Goal: Task Accomplishment & Management: Complete application form

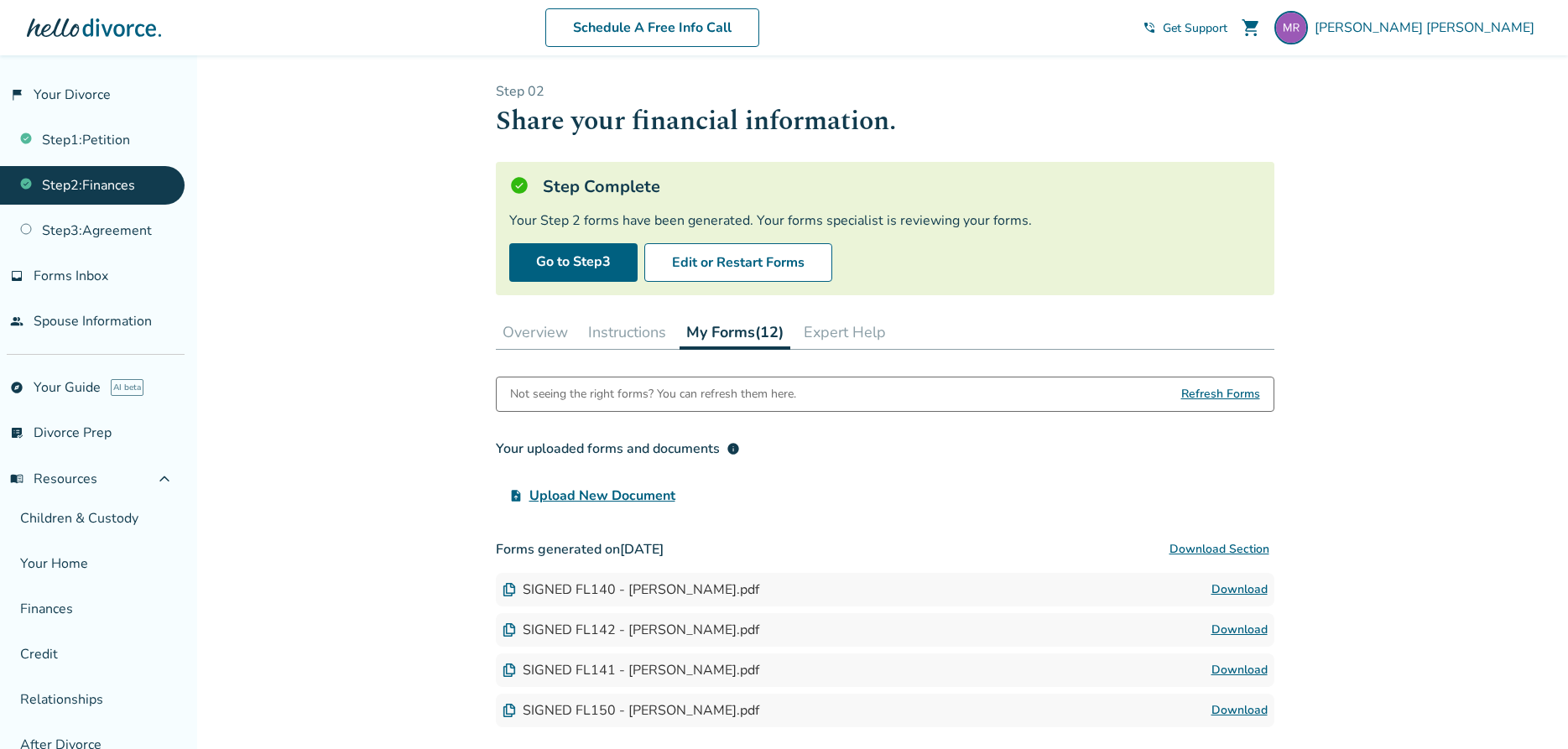
scroll to position [257, 0]
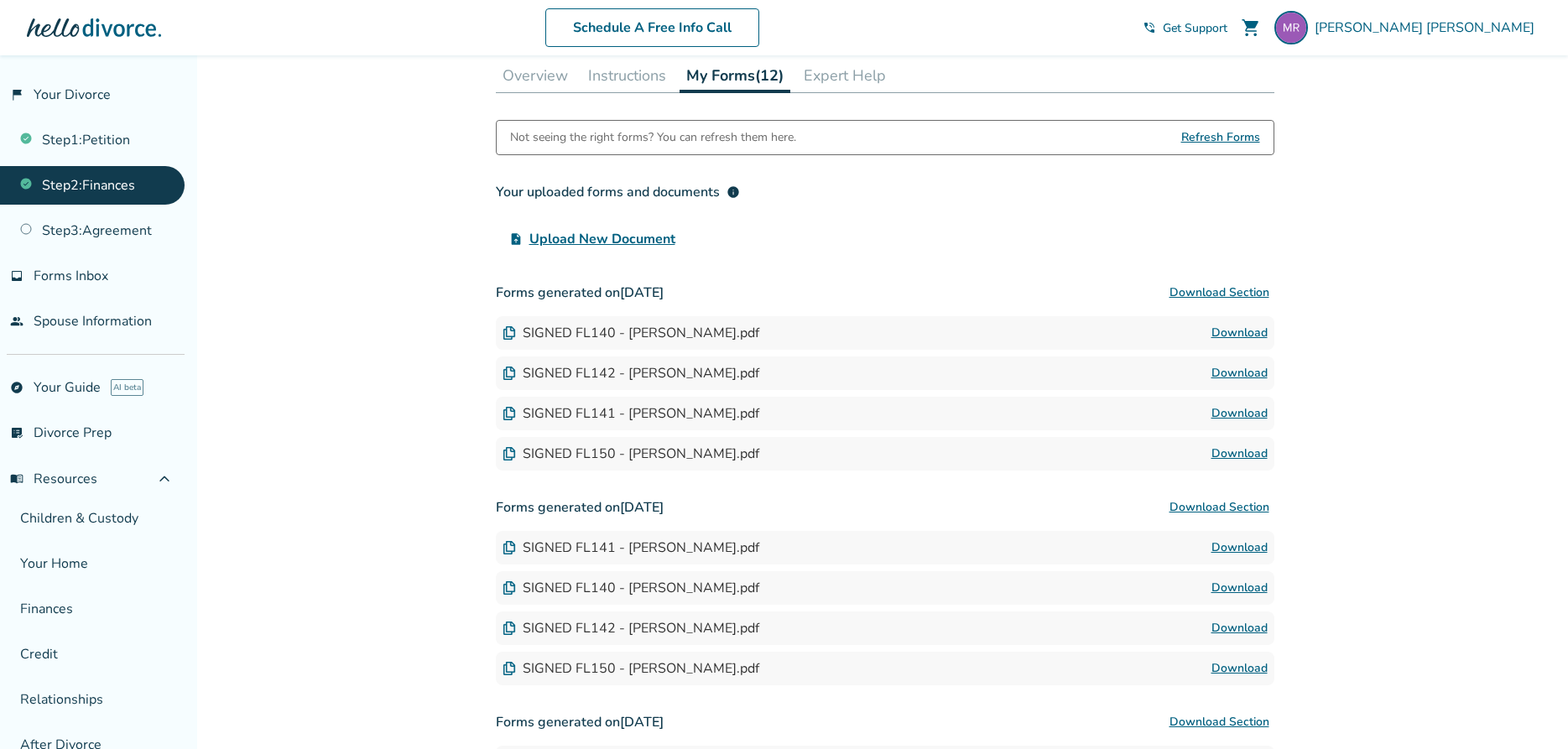
click at [680, 59] on button "My Forms (12)" at bounding box center [735, 76] width 110 height 34
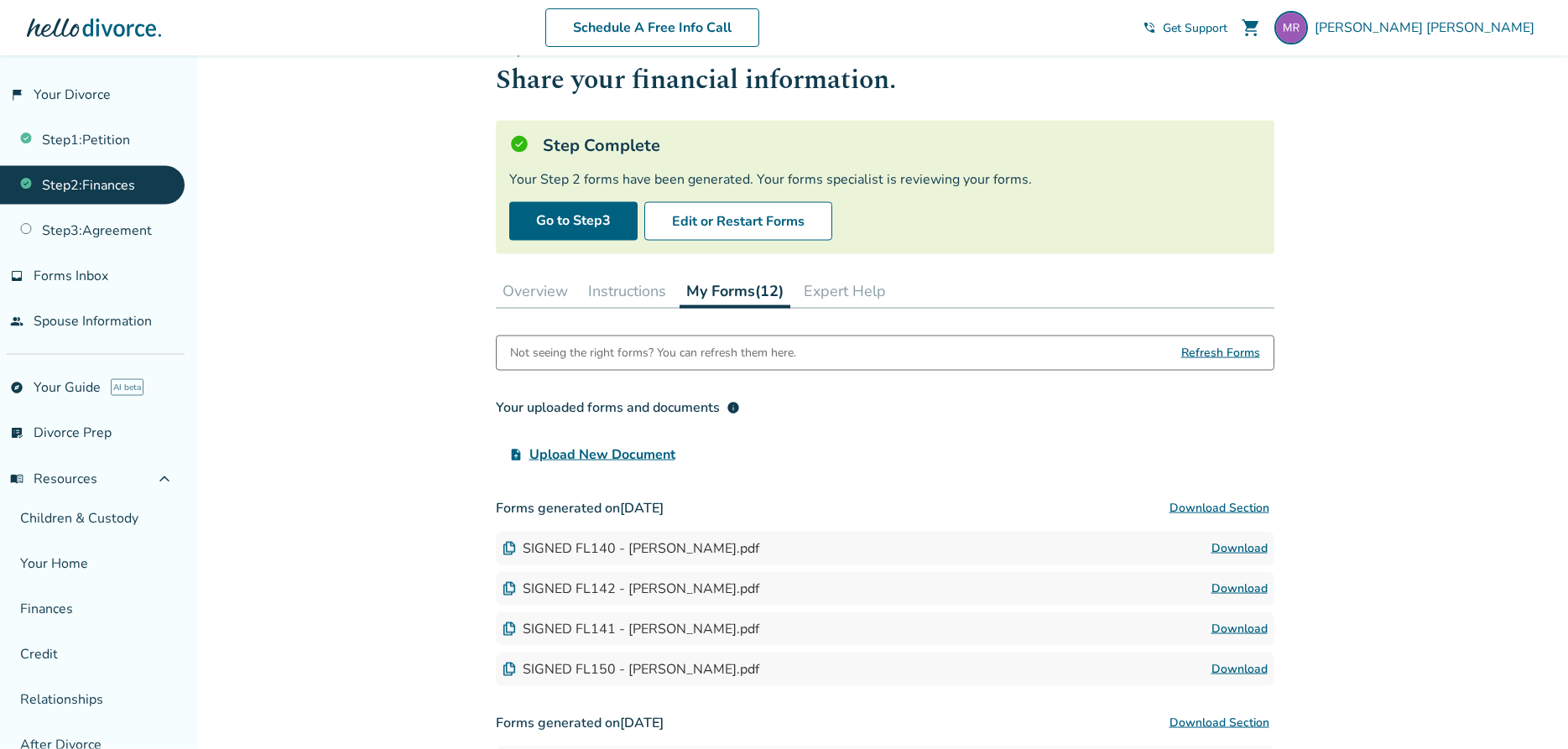
scroll to position [39, 0]
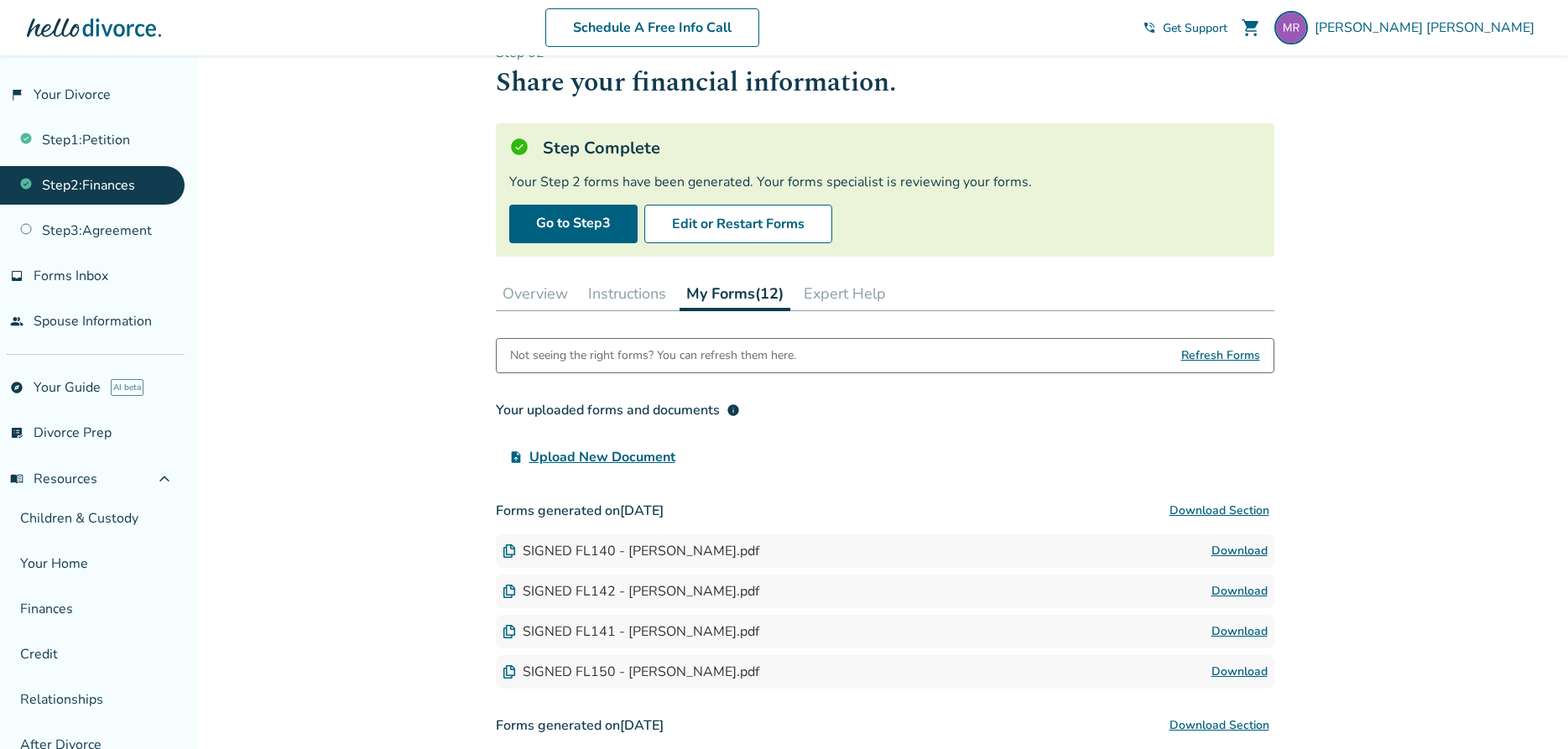
click at [552, 296] on button "Overview" at bounding box center [534, 293] width 79 height 33
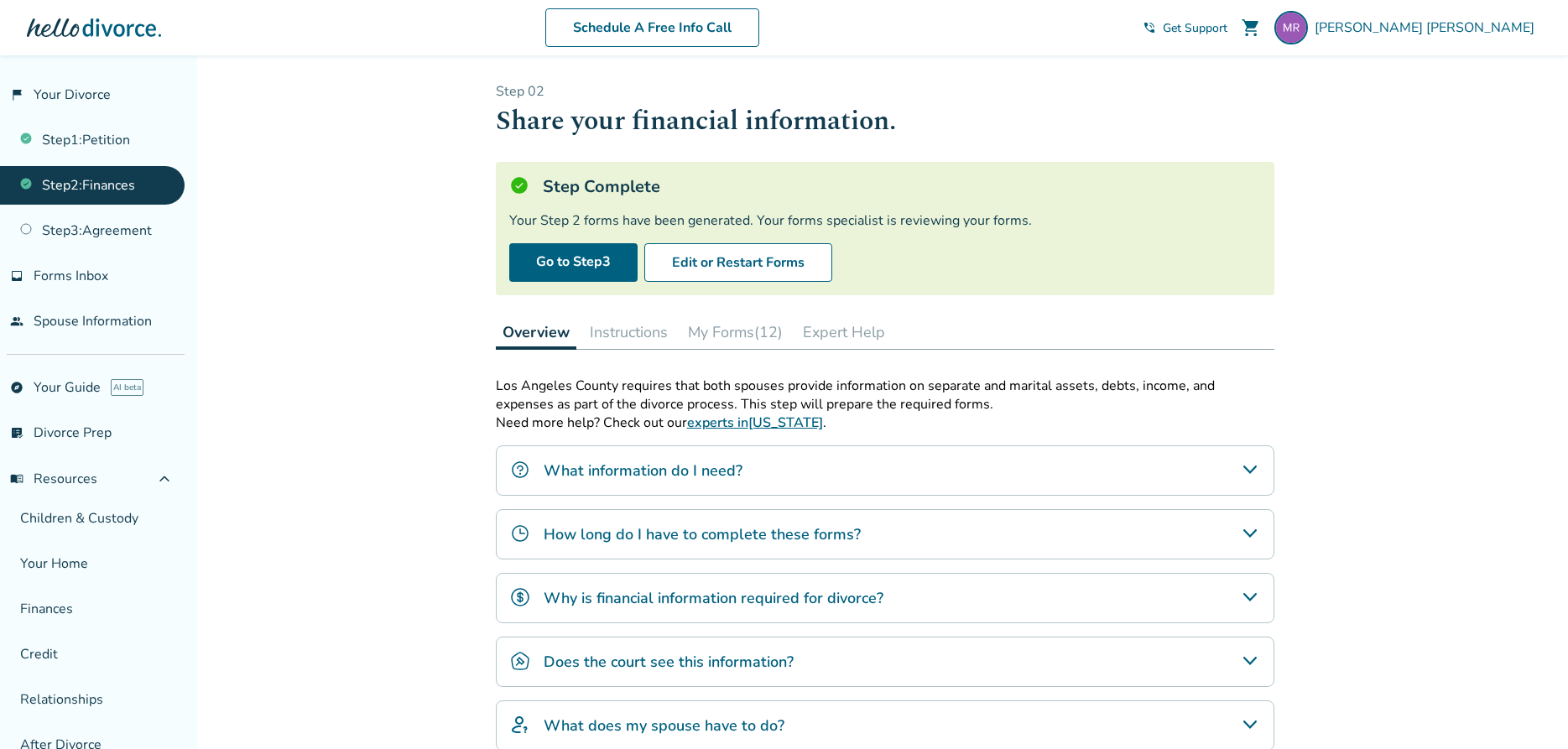
click at [624, 333] on button "Instructions" at bounding box center [629, 332] width 91 height 33
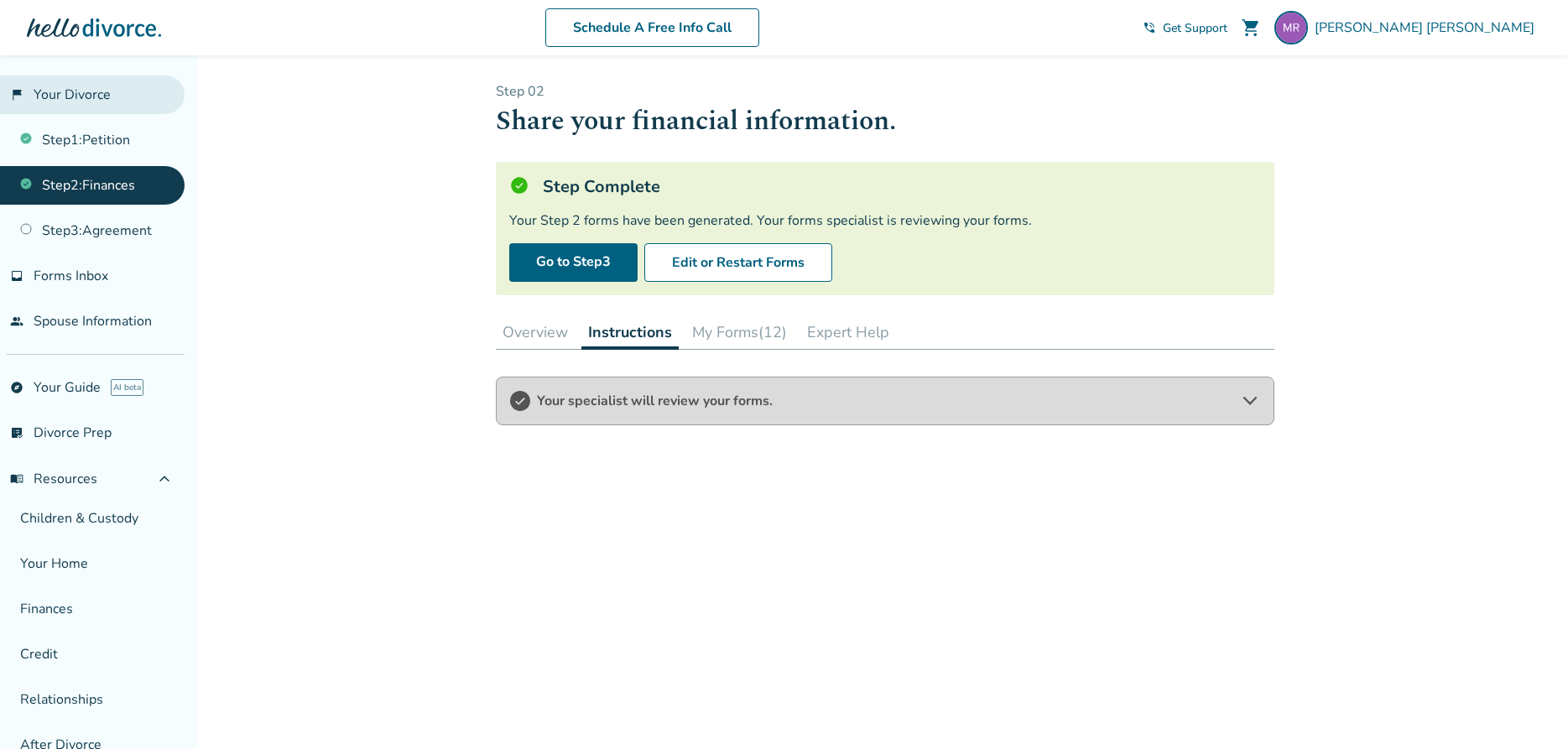
click at [58, 104] on link "flag_2 Your Divorce" at bounding box center [92, 94] width 184 height 39
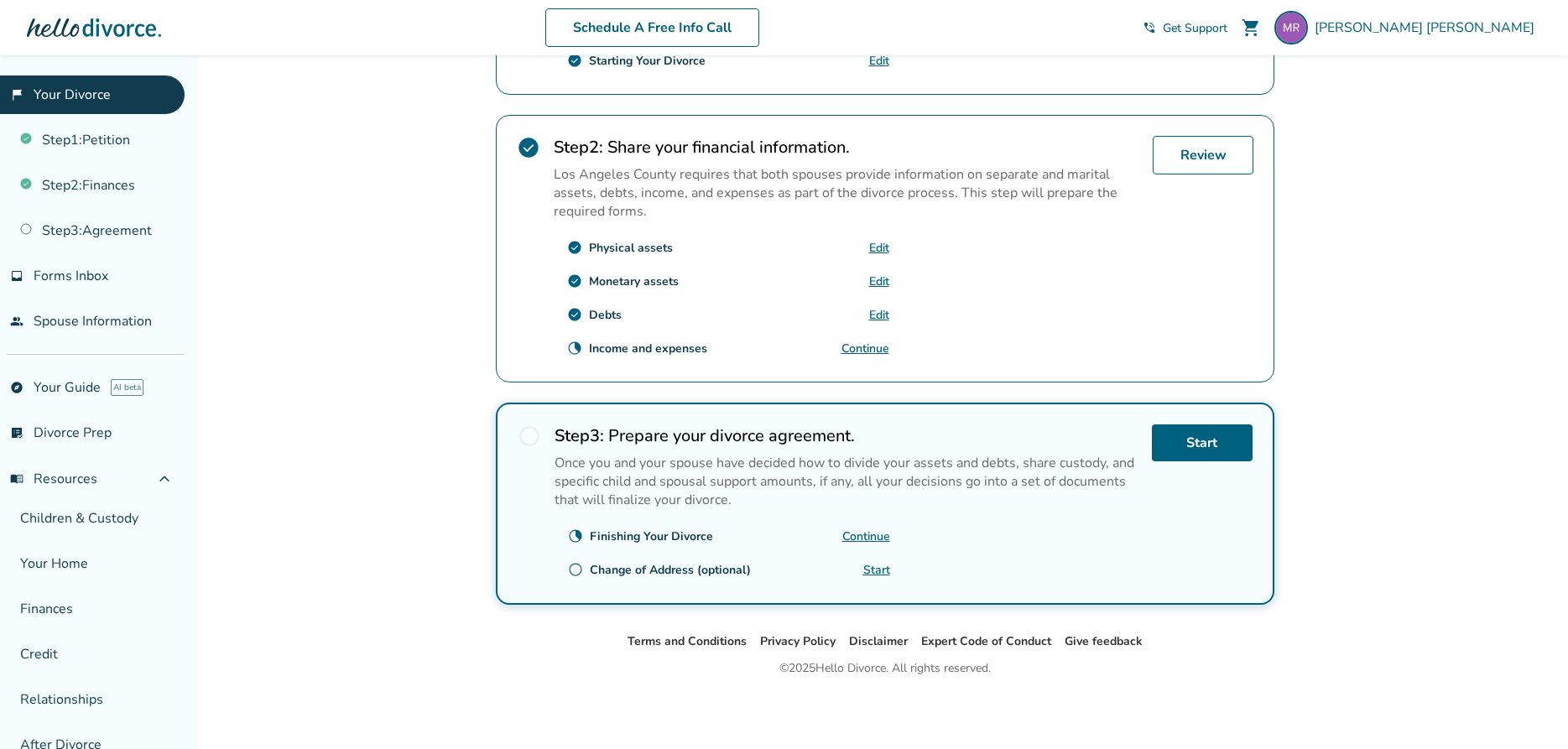
scroll to position [43, 0]
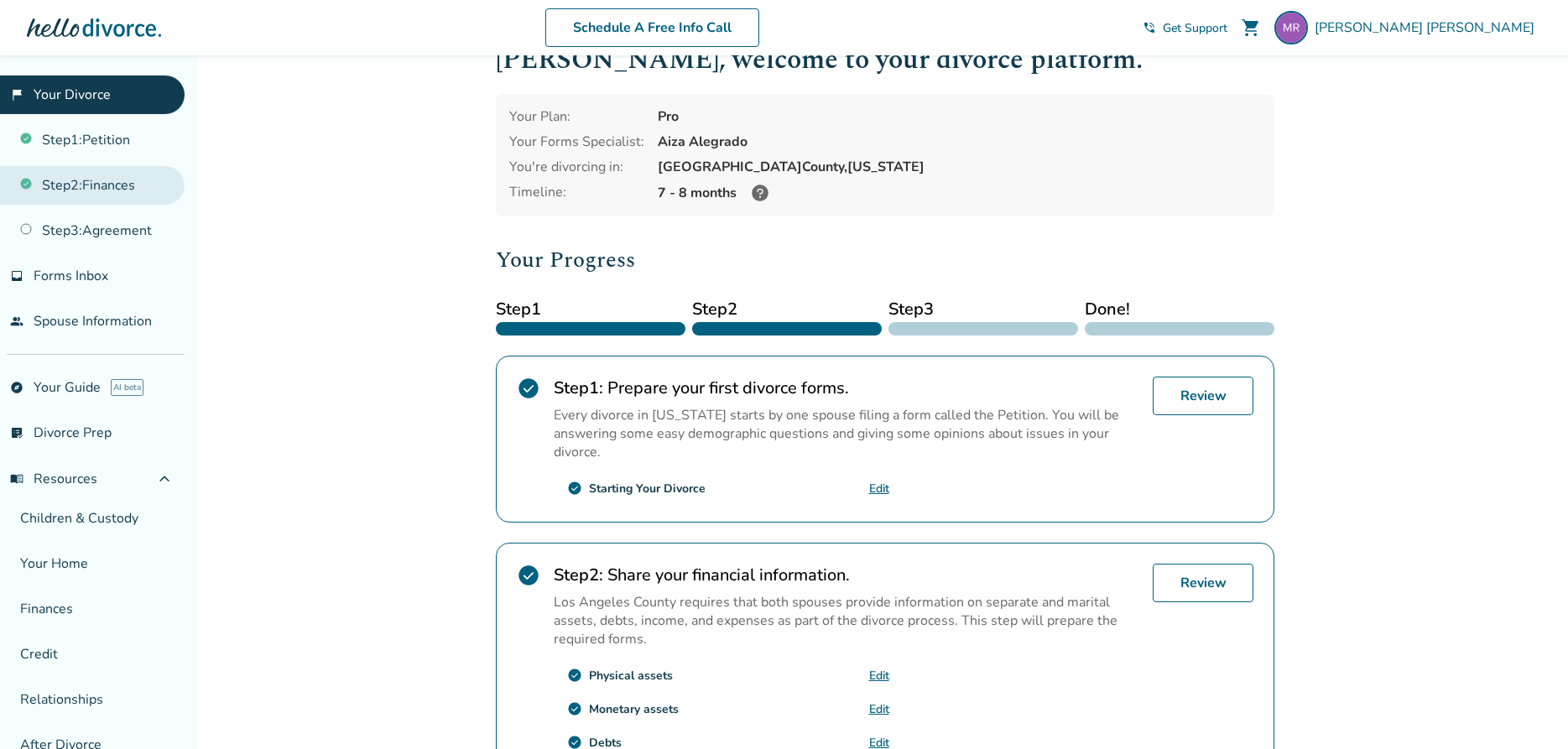
click at [120, 192] on link "Step 2 : Finances" at bounding box center [92, 185] width 184 height 39
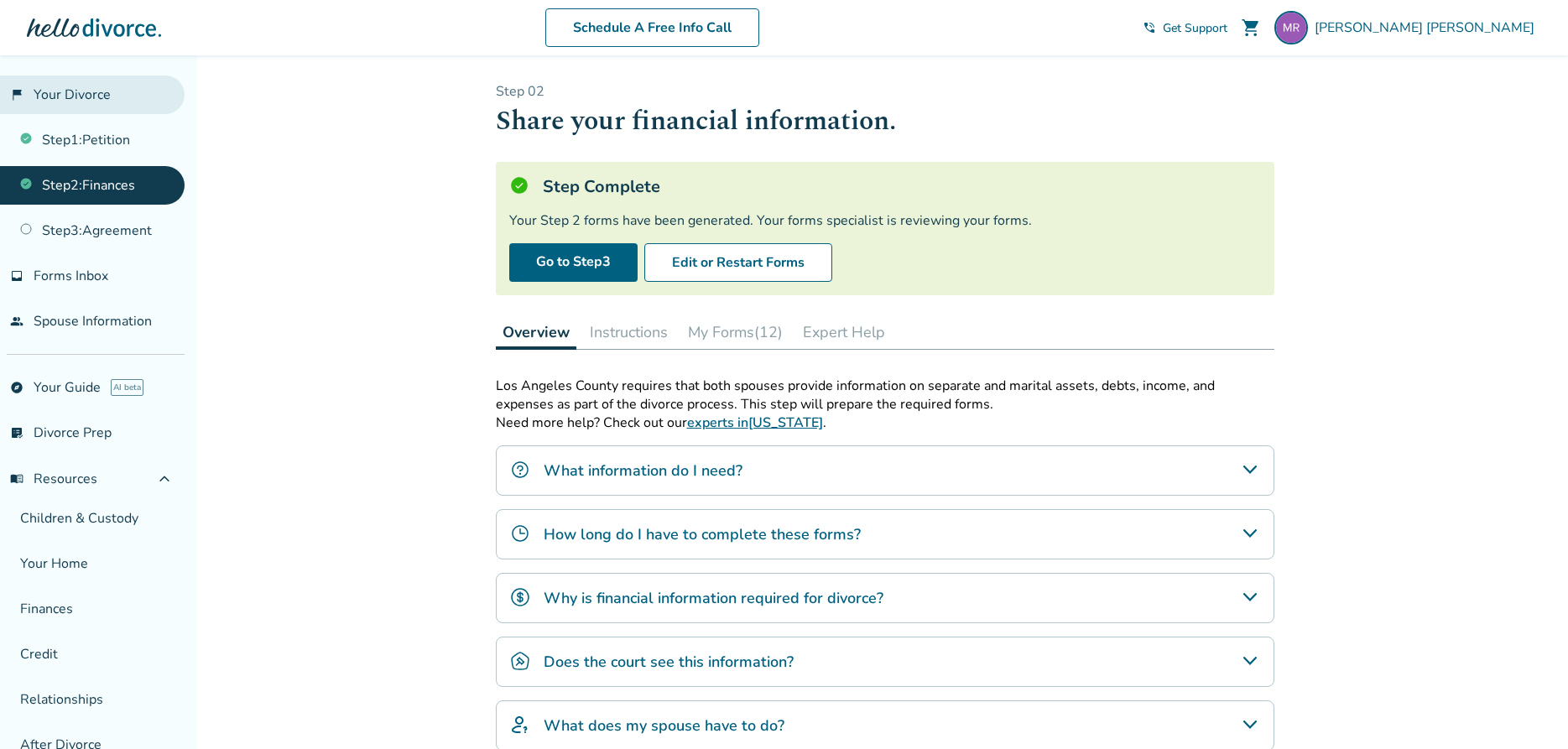
click at [83, 96] on link "flag_2 Your Divorce" at bounding box center [92, 94] width 184 height 39
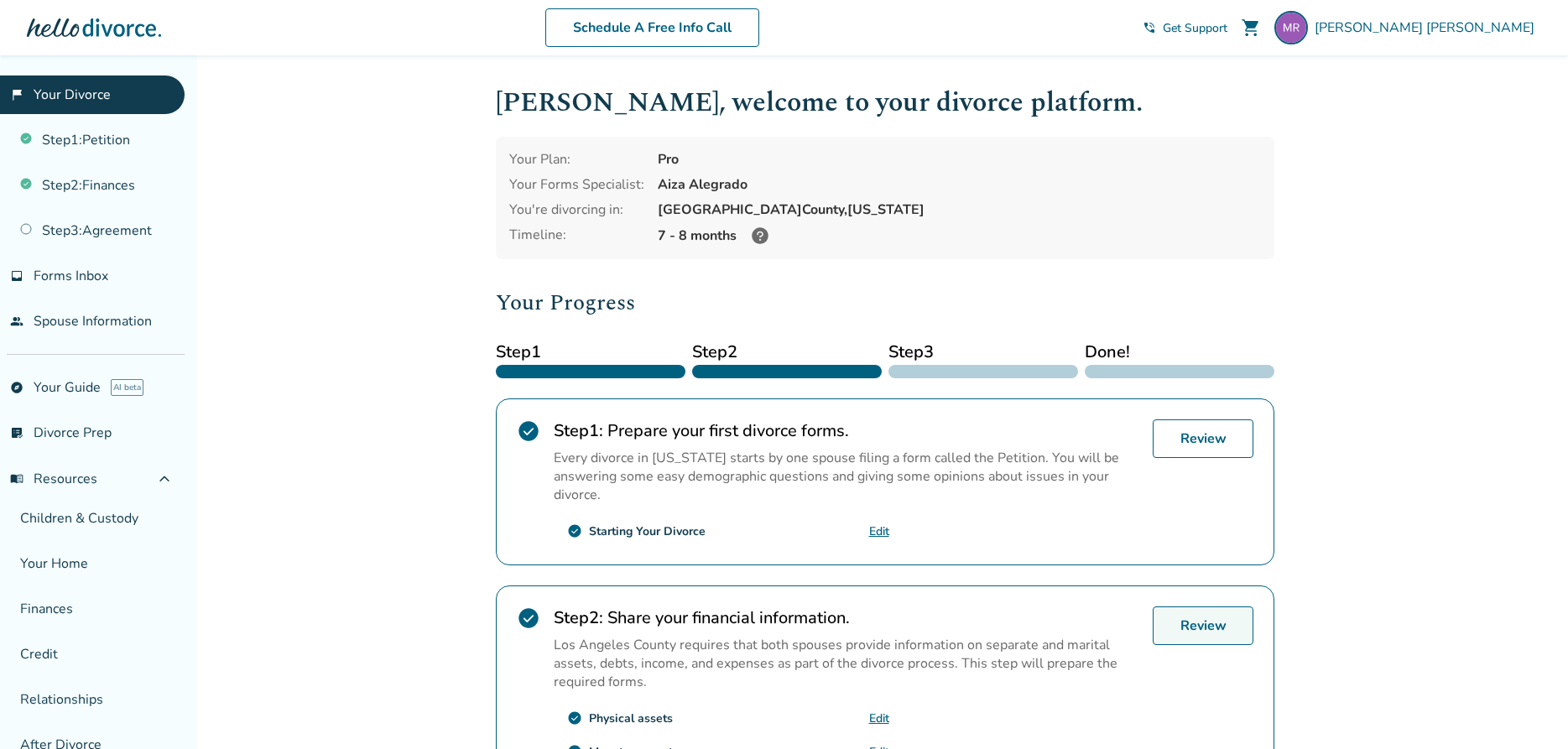
click at [1185, 628] on link "Review" at bounding box center [1203, 625] width 101 height 39
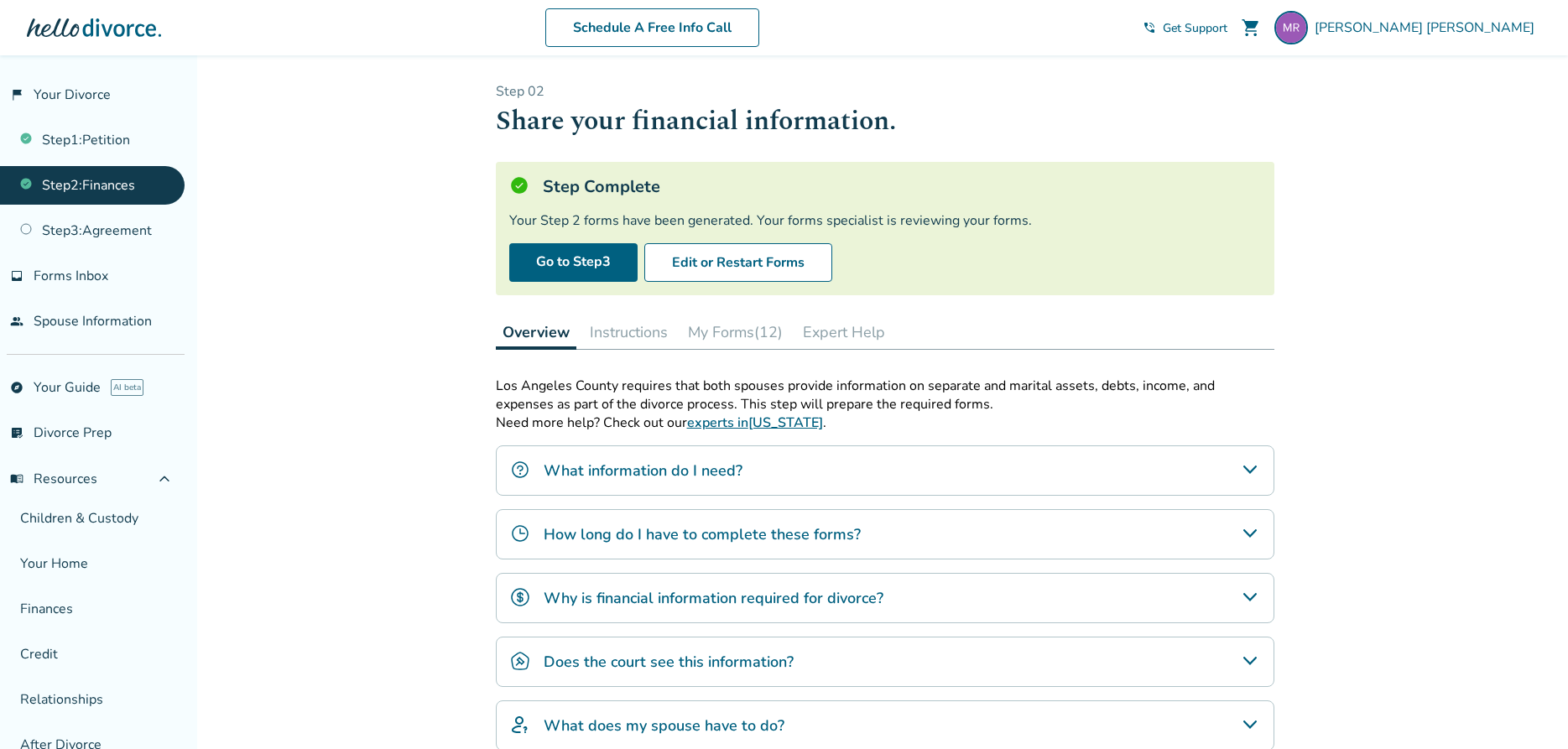
click at [744, 334] on button "My Forms (12)" at bounding box center [735, 332] width 108 height 33
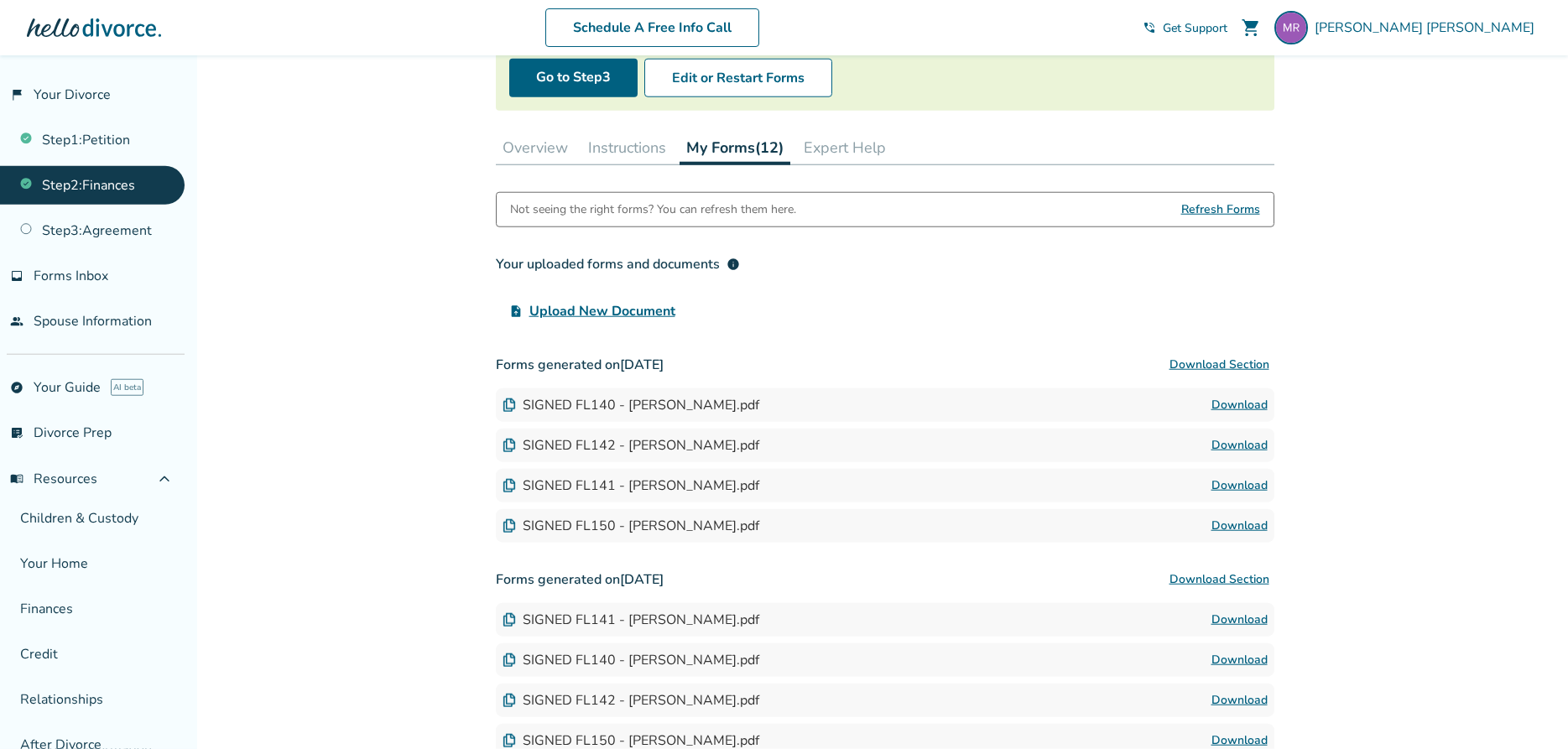
scroll to position [125, 0]
